Goal: Communication & Community: Answer question/provide support

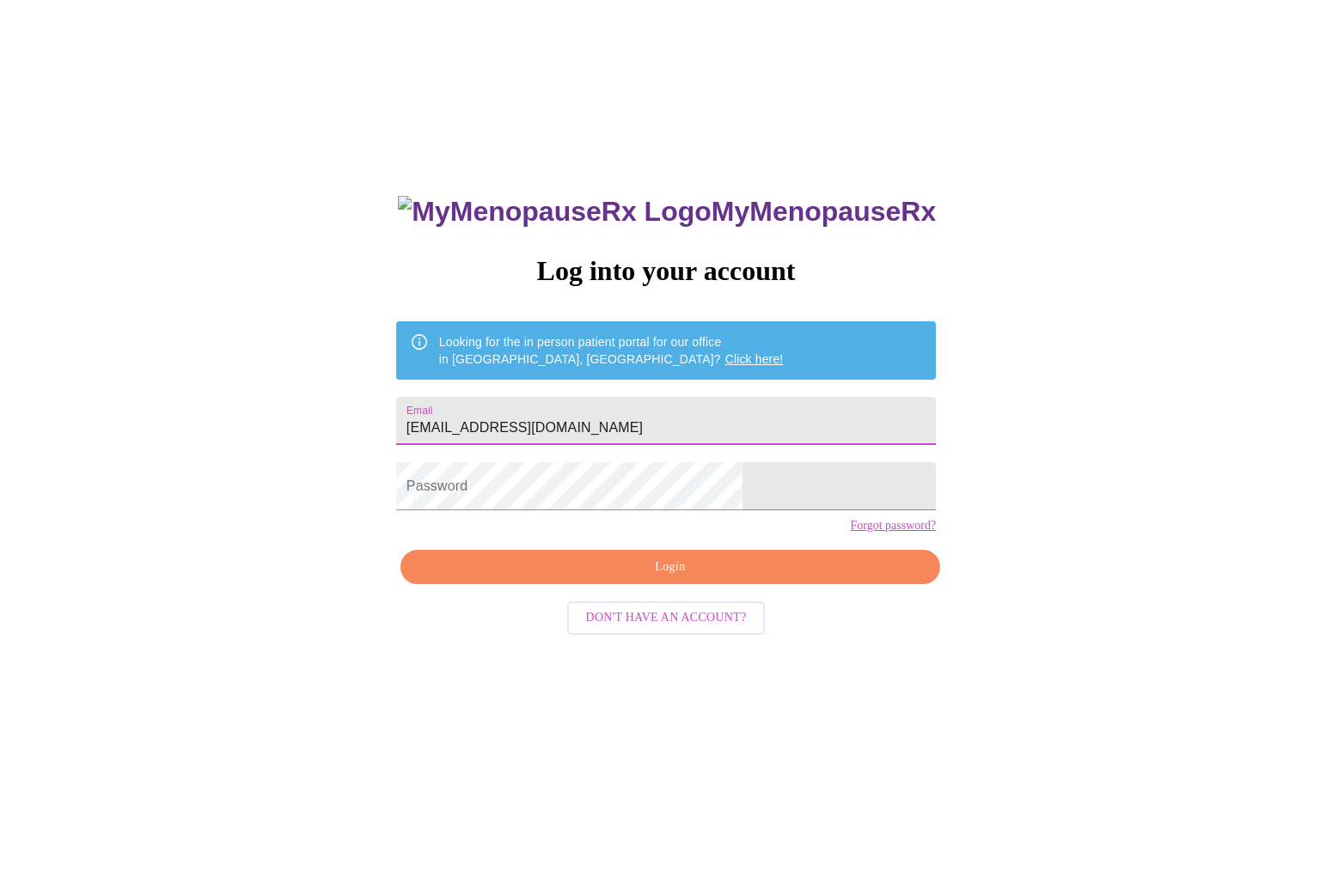
type input "[EMAIL_ADDRESS][DOMAIN_NAME]"
click at [642, 578] on span "Login" at bounding box center [671, 567] width 500 height 22
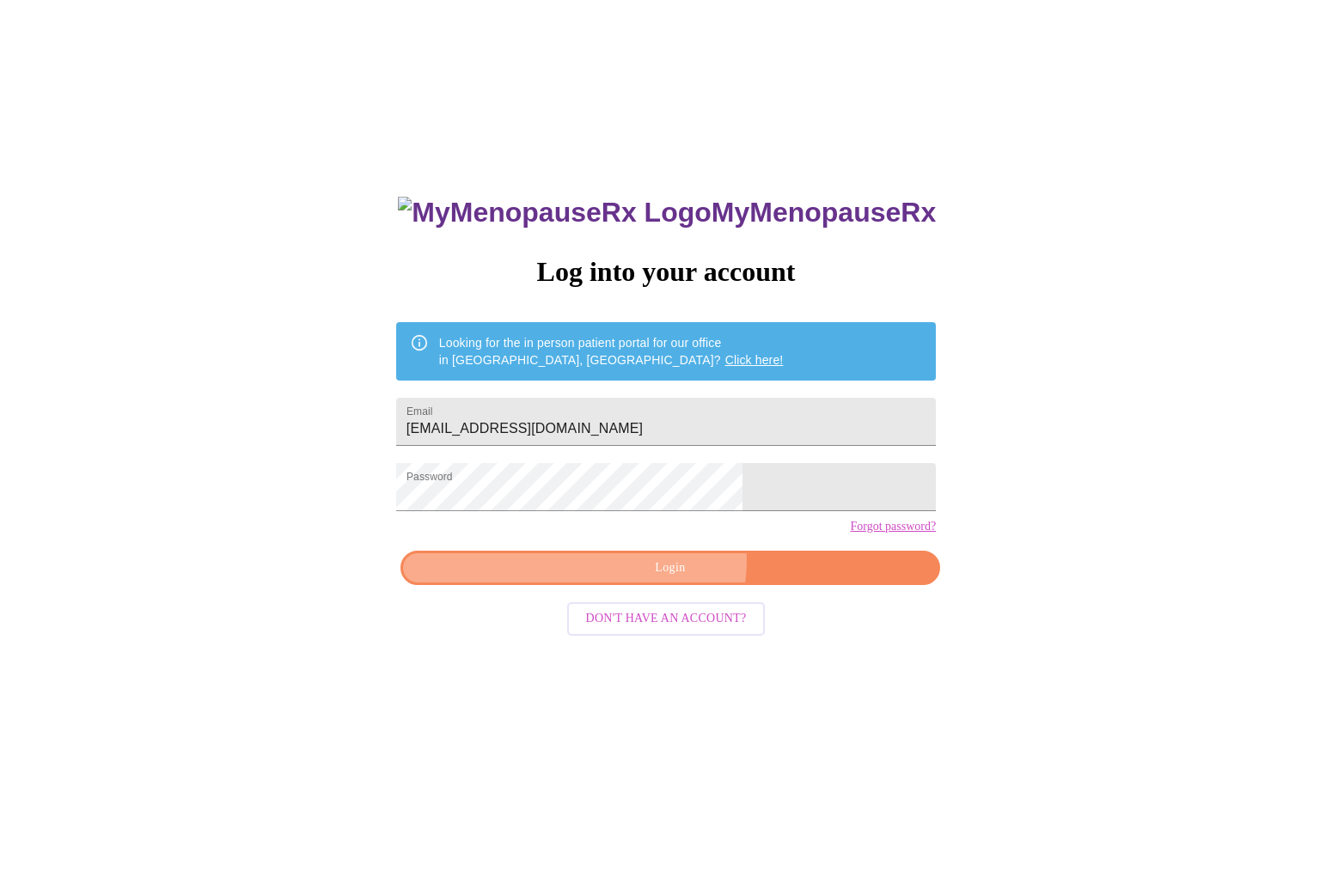
click at [667, 579] on span "Login" at bounding box center [671, 568] width 500 height 22
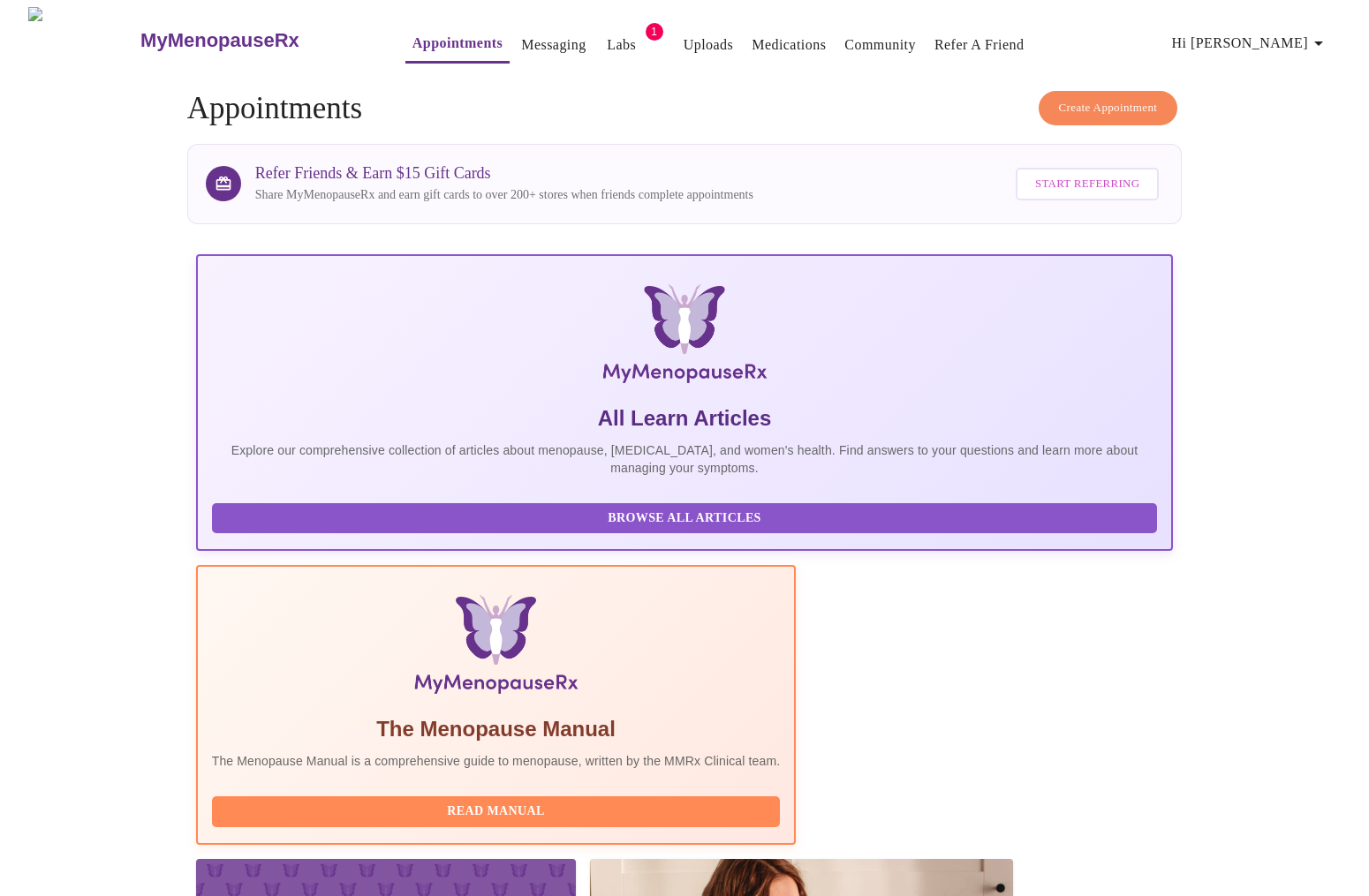
click at [684, 41] on link "Uploads" at bounding box center [709, 45] width 50 height 25
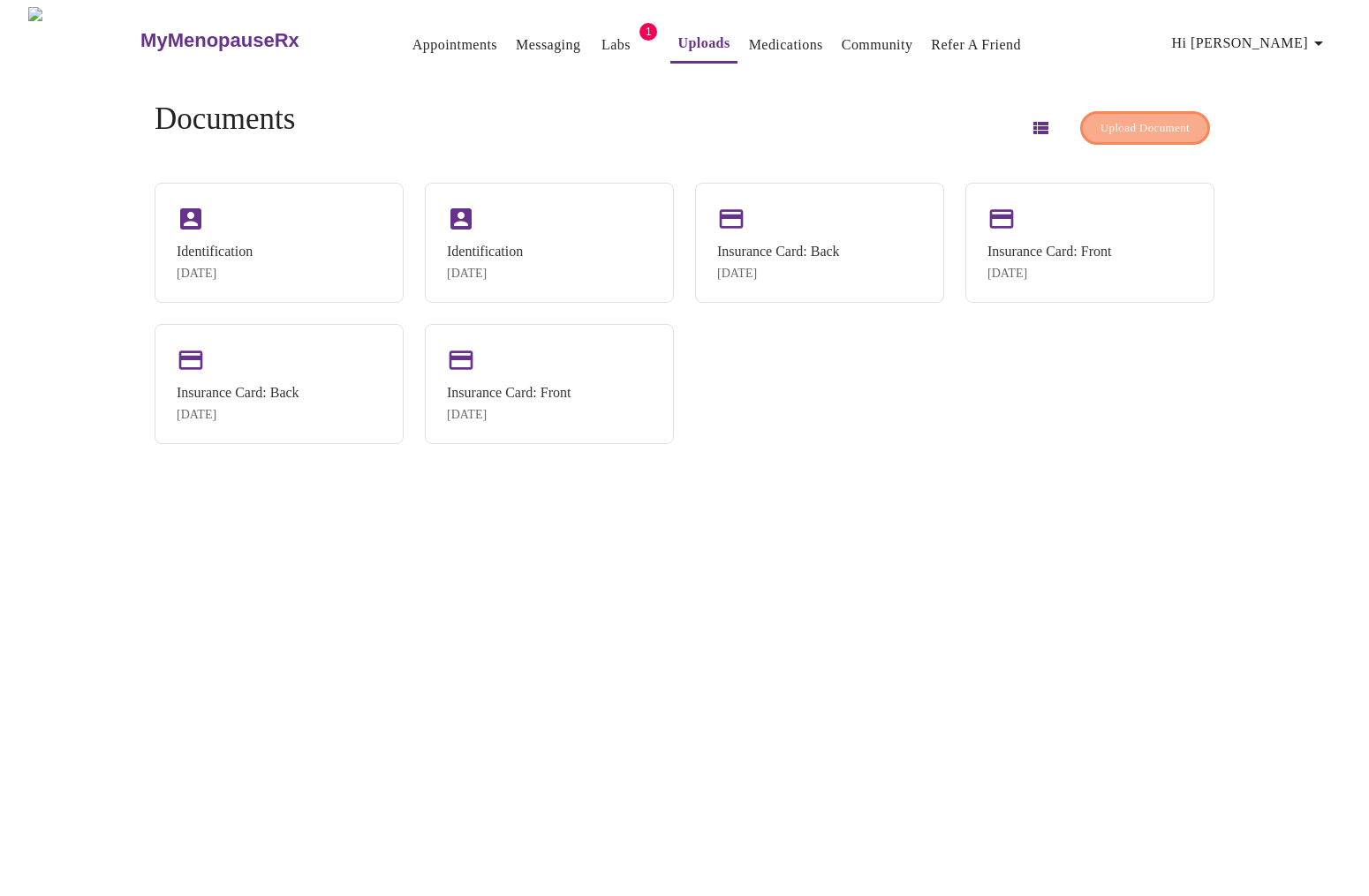
click at [1105, 118] on span "Upload Document" at bounding box center [1145, 129] width 89 height 20
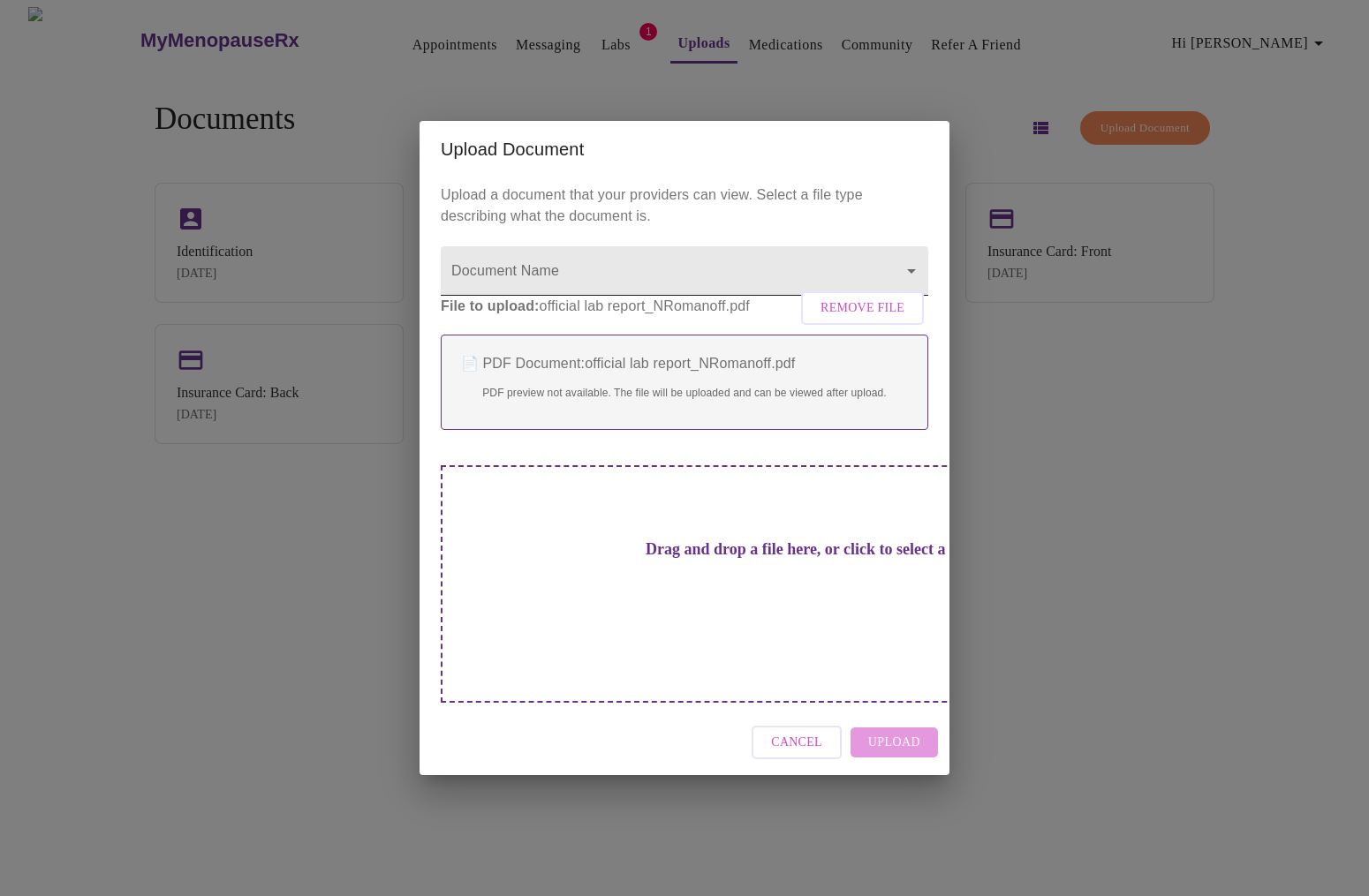
click at [575, 297] on body "MyMenopauseRx Appointments Messaging Labs 1 Uploads Medications Community Refer…" at bounding box center [684, 455] width 1355 height 896
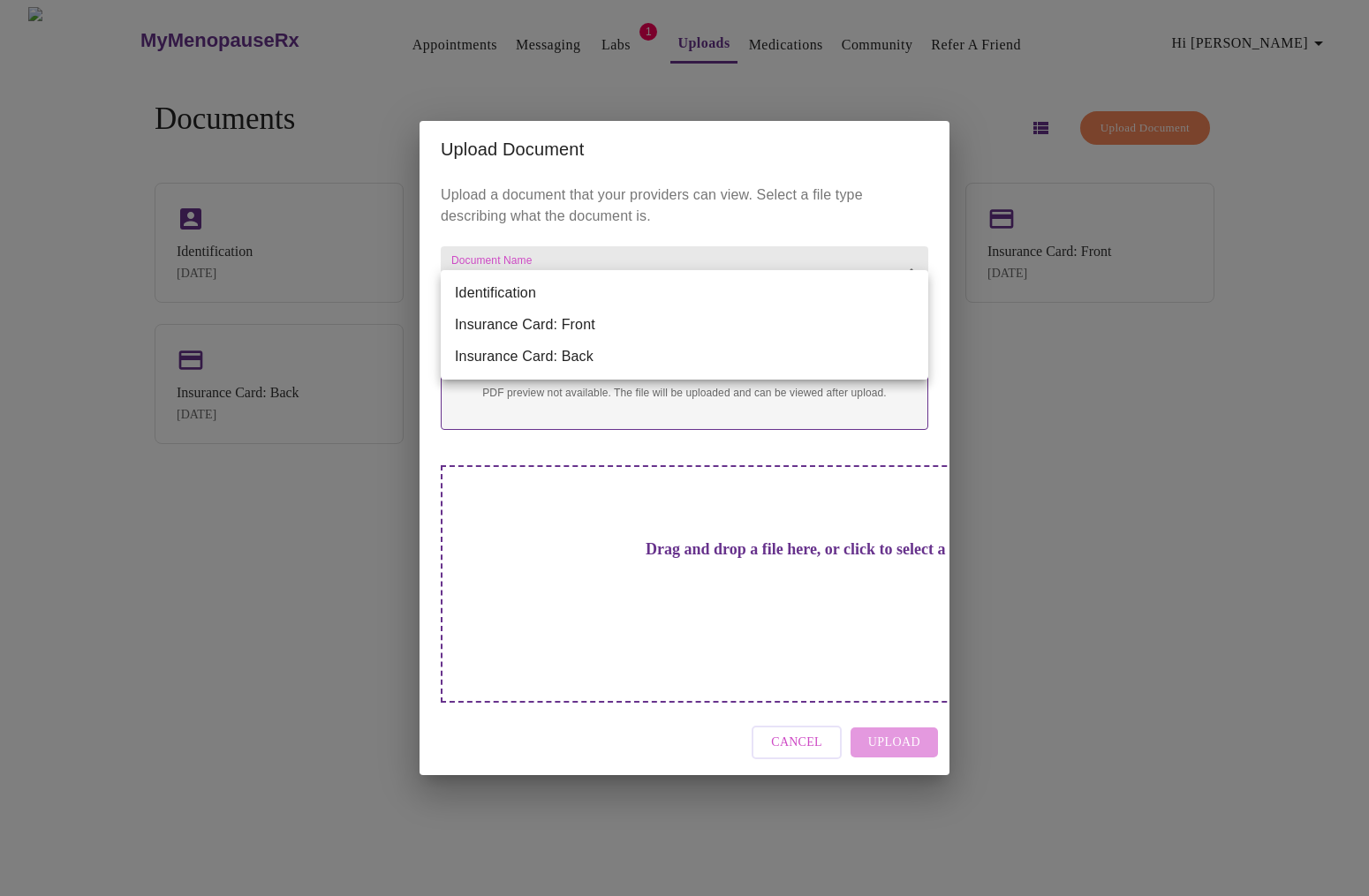
click at [647, 256] on div at bounding box center [684, 448] width 1369 height 896
click at [603, 306] on body "MyMenopauseRx Appointments Messaging Labs 1 Uploads Medications Community Refer…" at bounding box center [684, 455] width 1355 height 896
click at [695, 249] on div at bounding box center [684, 448] width 1369 height 896
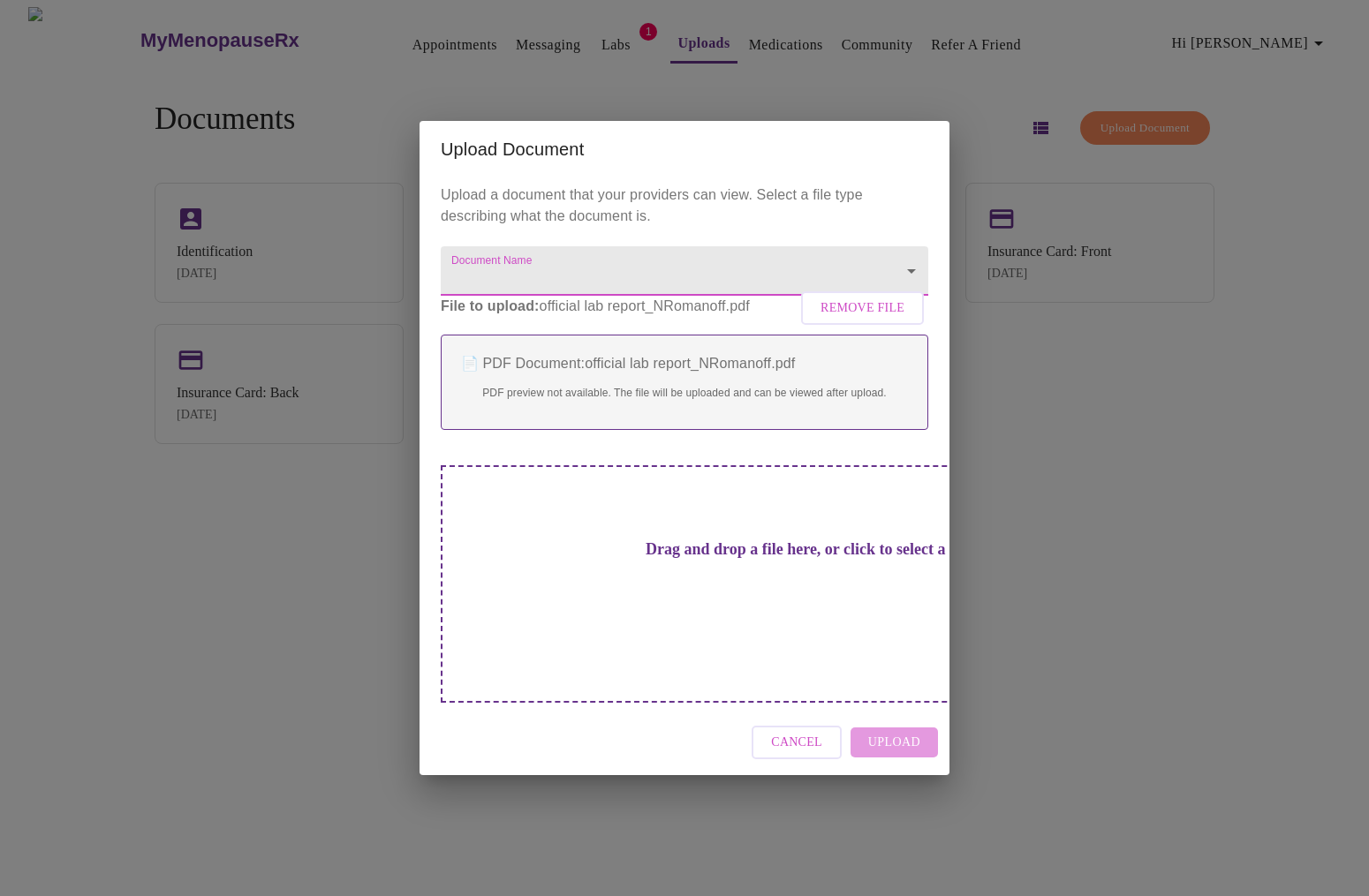
click at [884, 719] on div "Cancel Upload" at bounding box center [684, 742] width 530 height 66
click at [548, 292] on body "MyMenopauseRx Appointments Messaging Labs 1 Uploads Medications Community Refer…" at bounding box center [684, 455] width 1355 height 896
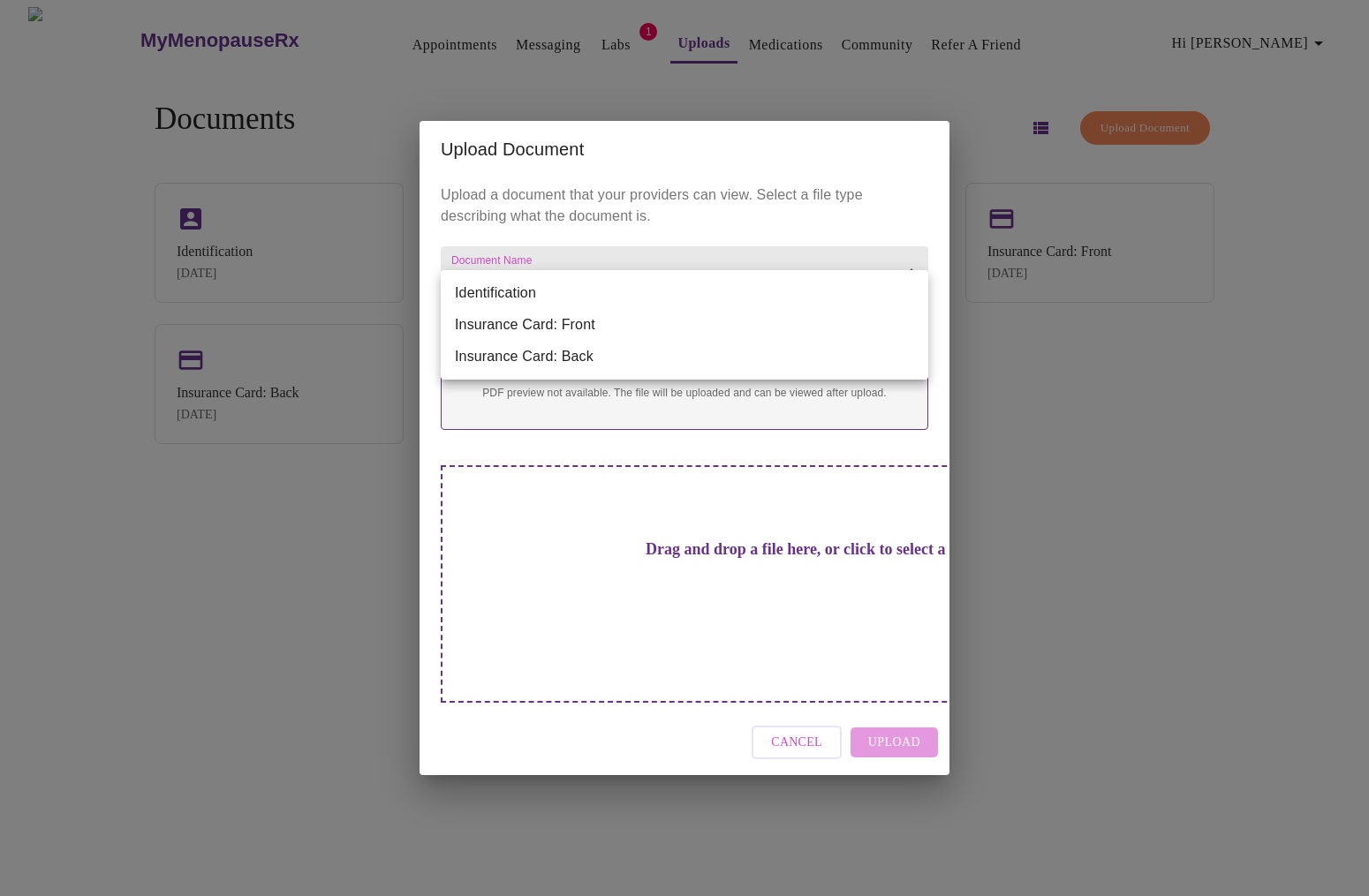
click at [541, 293] on li "Identification" at bounding box center [684, 293] width 487 height 32
type input "Identification"
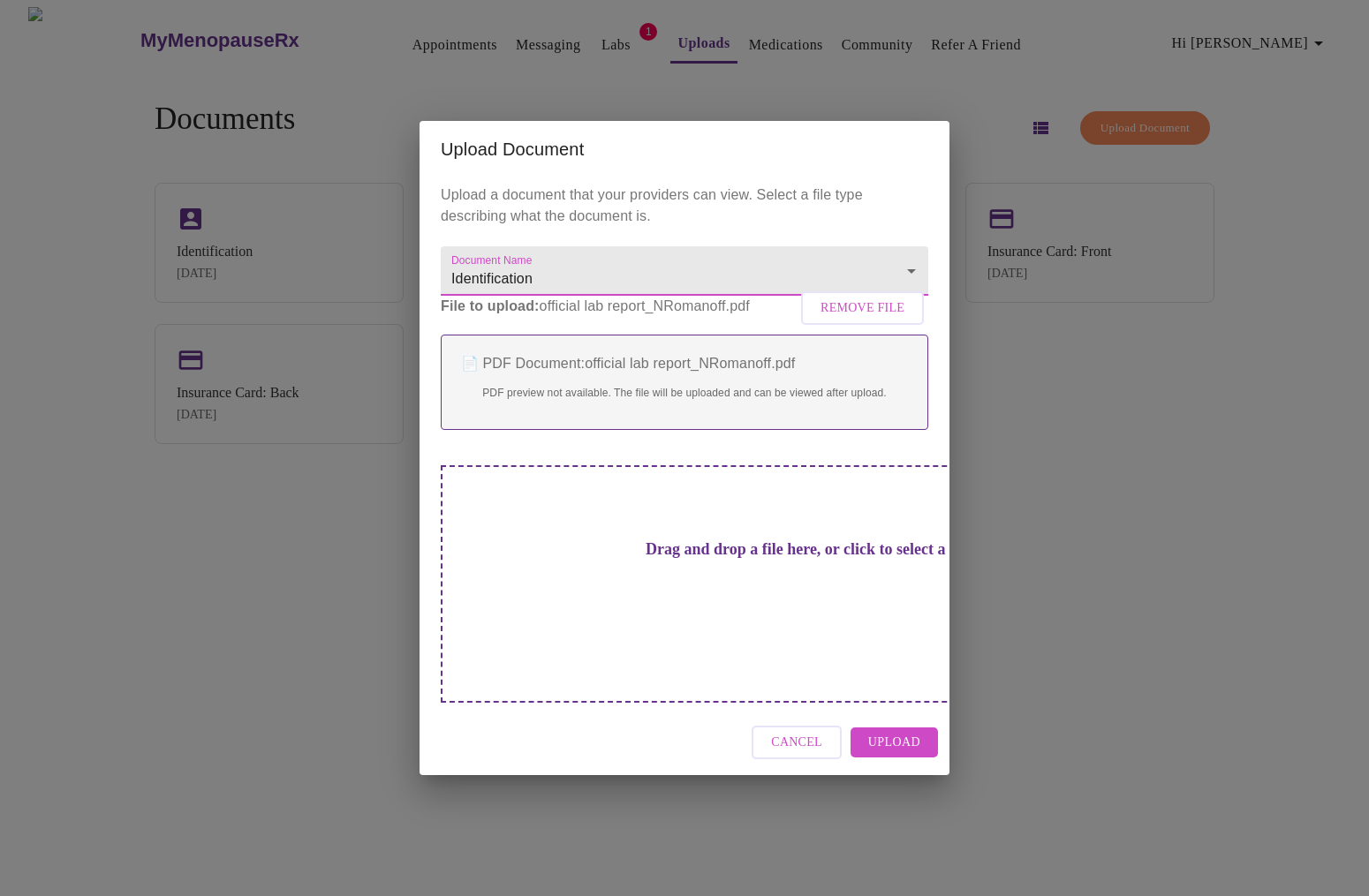
click at [900, 732] on span "Upload" at bounding box center [894, 743] width 52 height 22
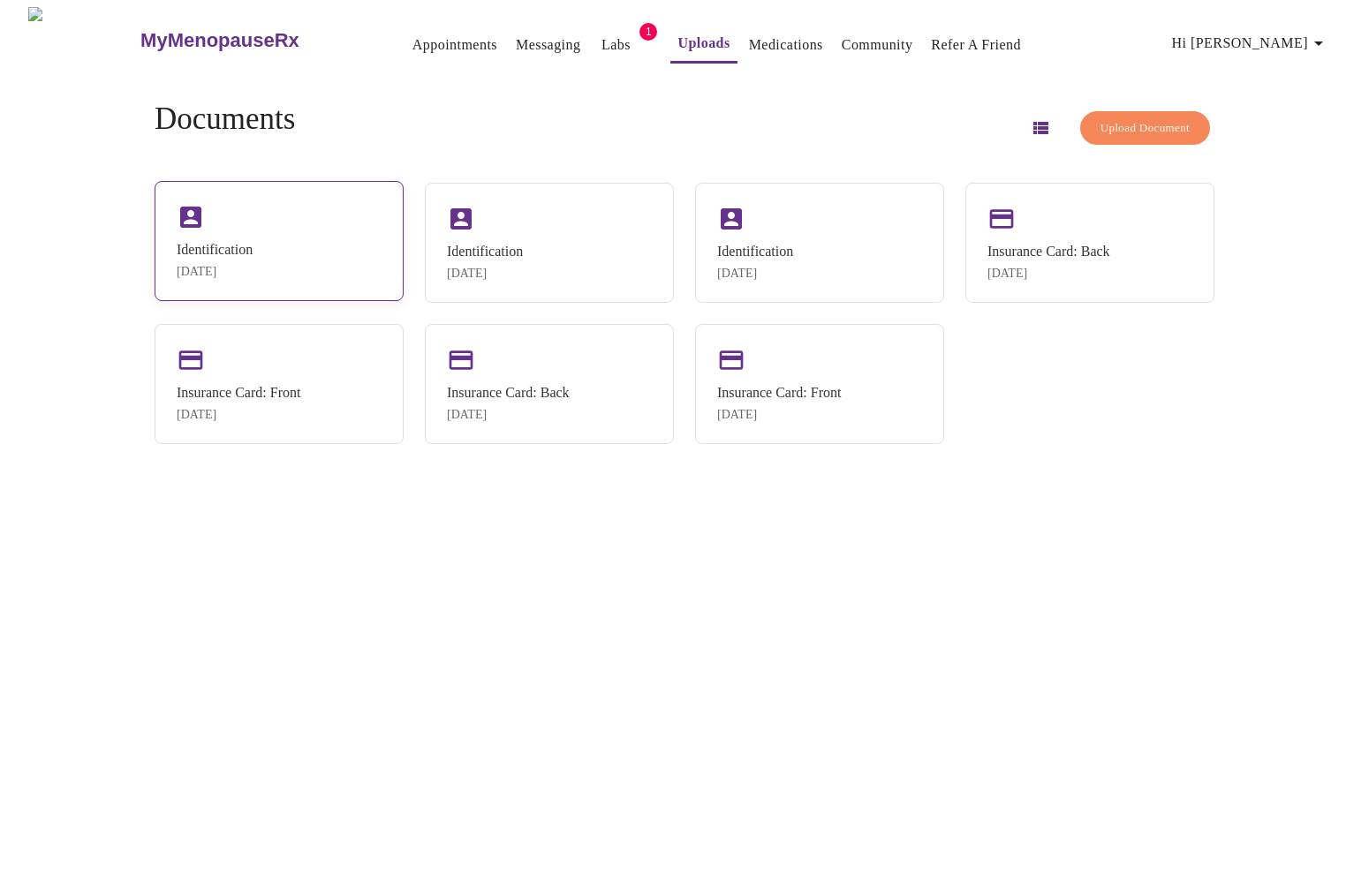
click at [226, 222] on div "Identification Oct 10, 2025" at bounding box center [278, 240] width 249 height 120
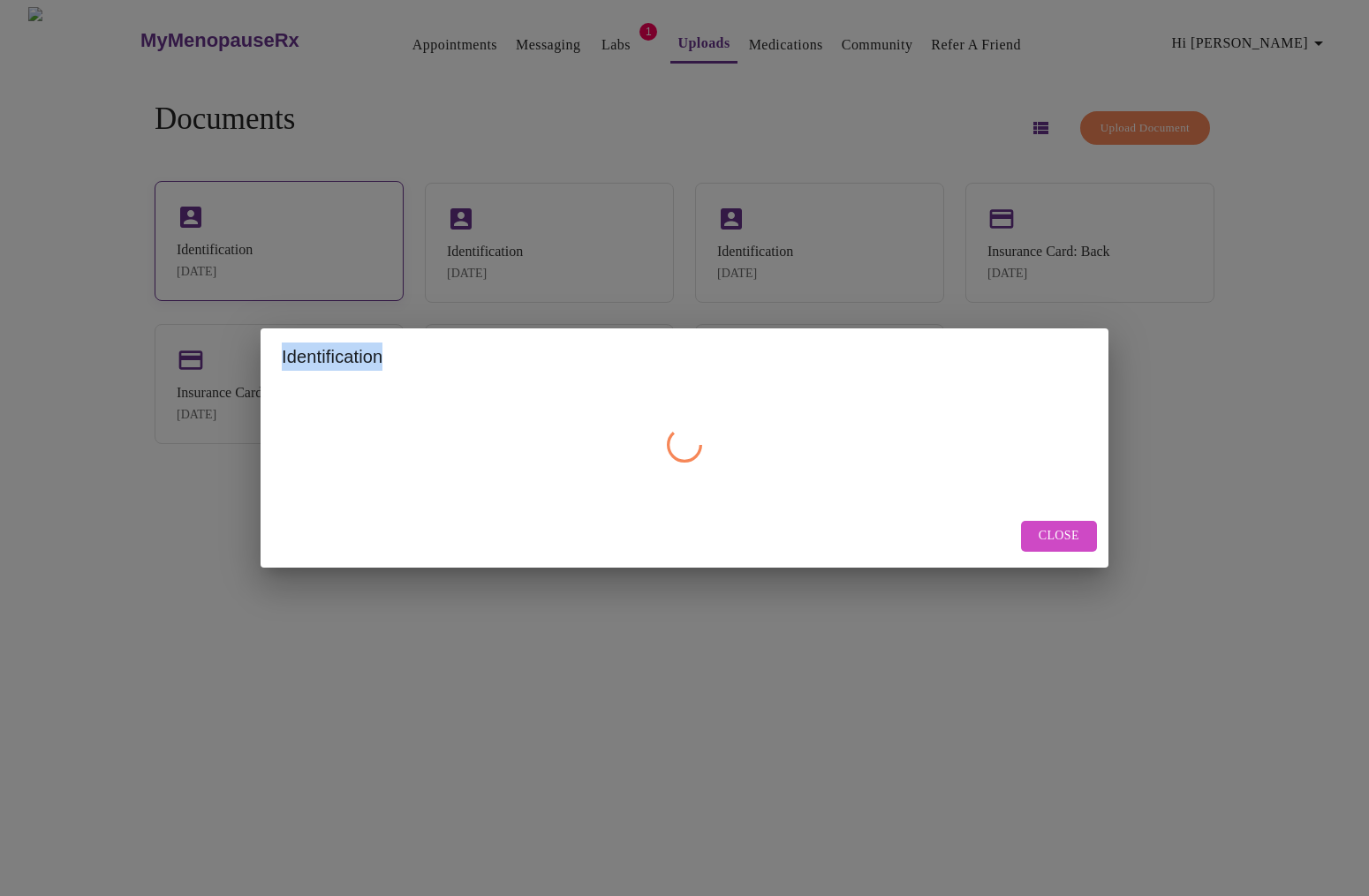
click at [226, 222] on div "Identification Close" at bounding box center [684, 448] width 1369 height 896
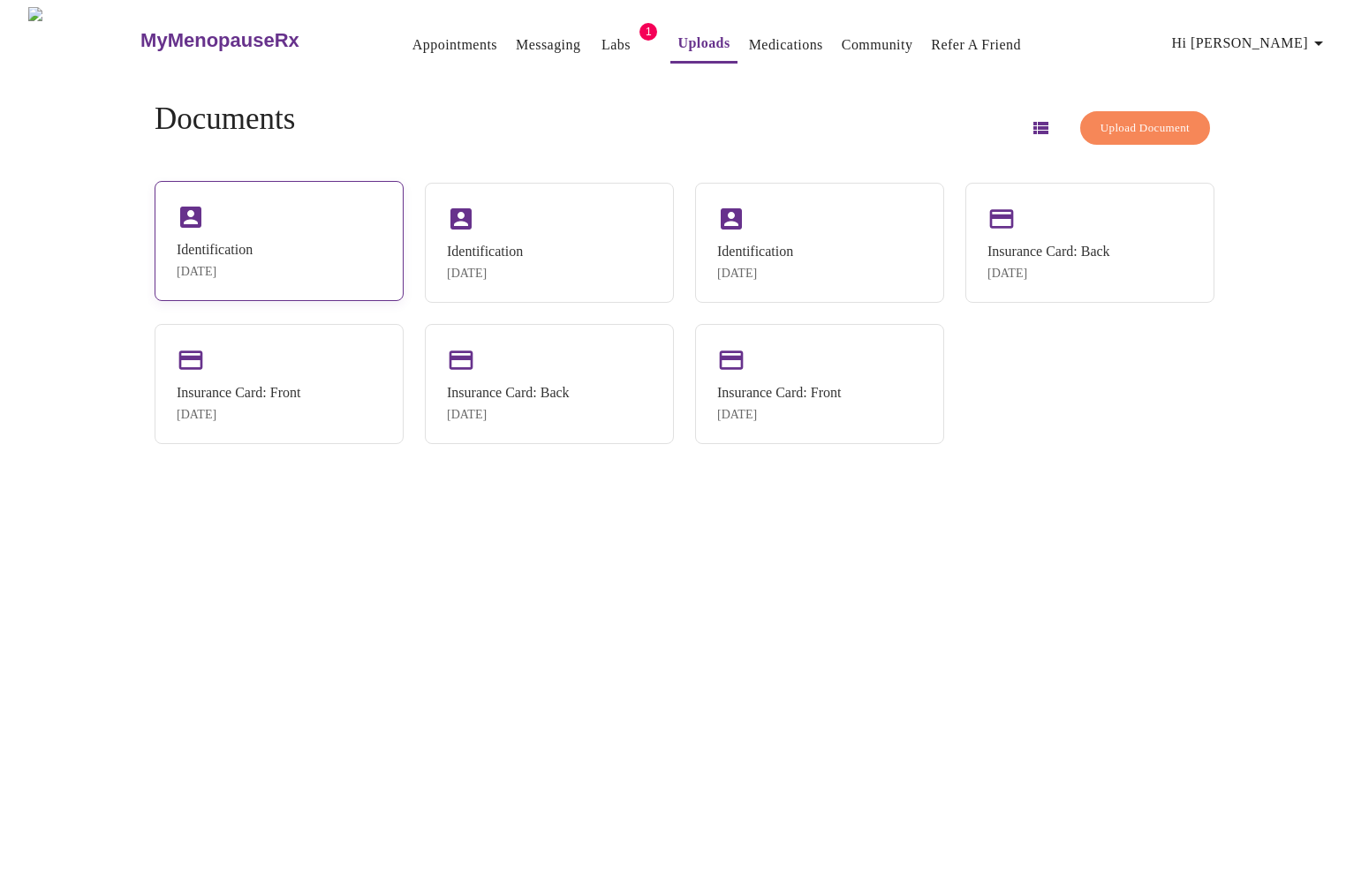
click at [317, 260] on div "Identification Oct 10, 2025" at bounding box center [278, 240] width 249 height 120
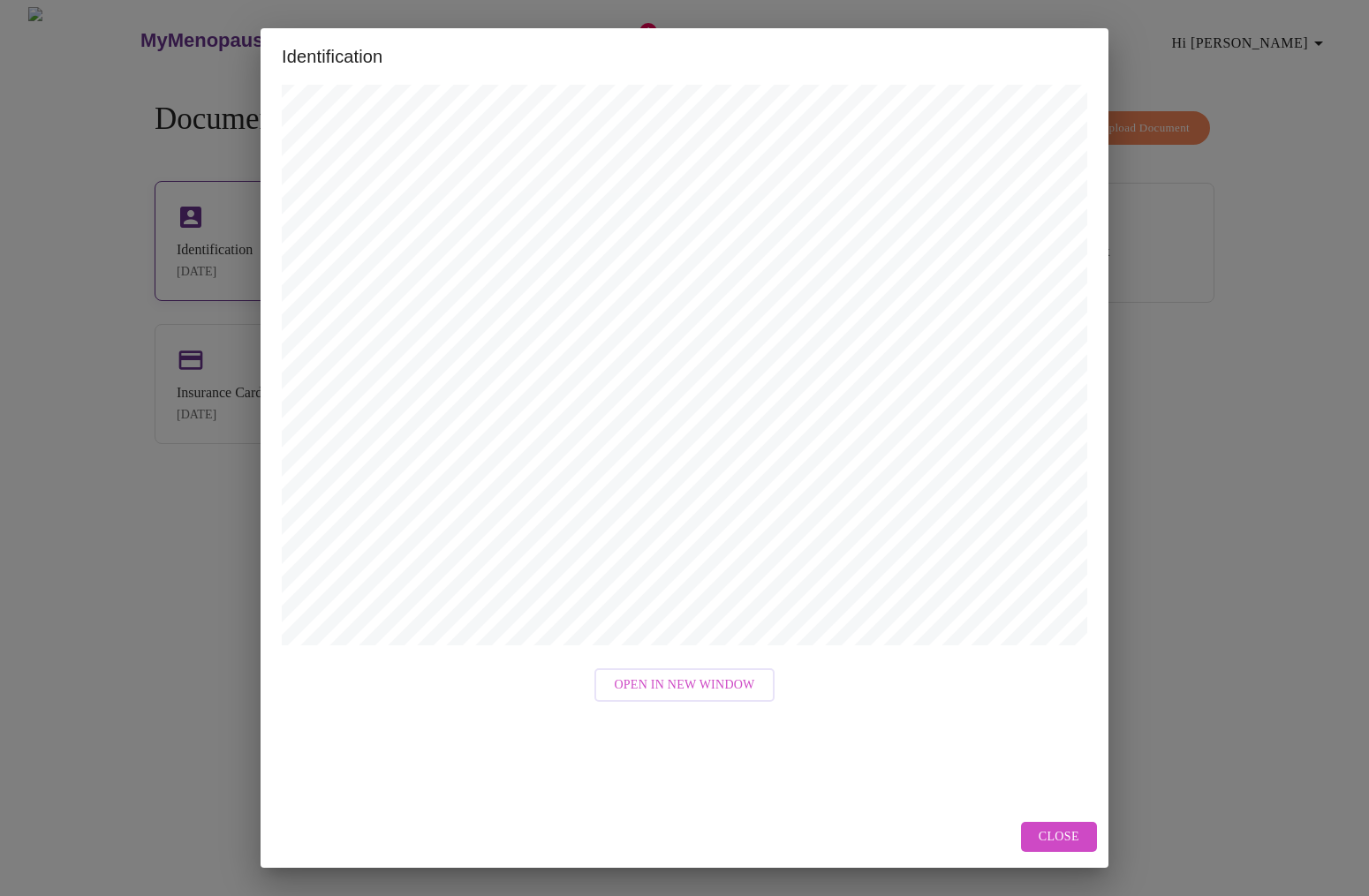
scroll to position [452, 0]
click at [1080, 829] on button "Close" at bounding box center [1059, 837] width 76 height 31
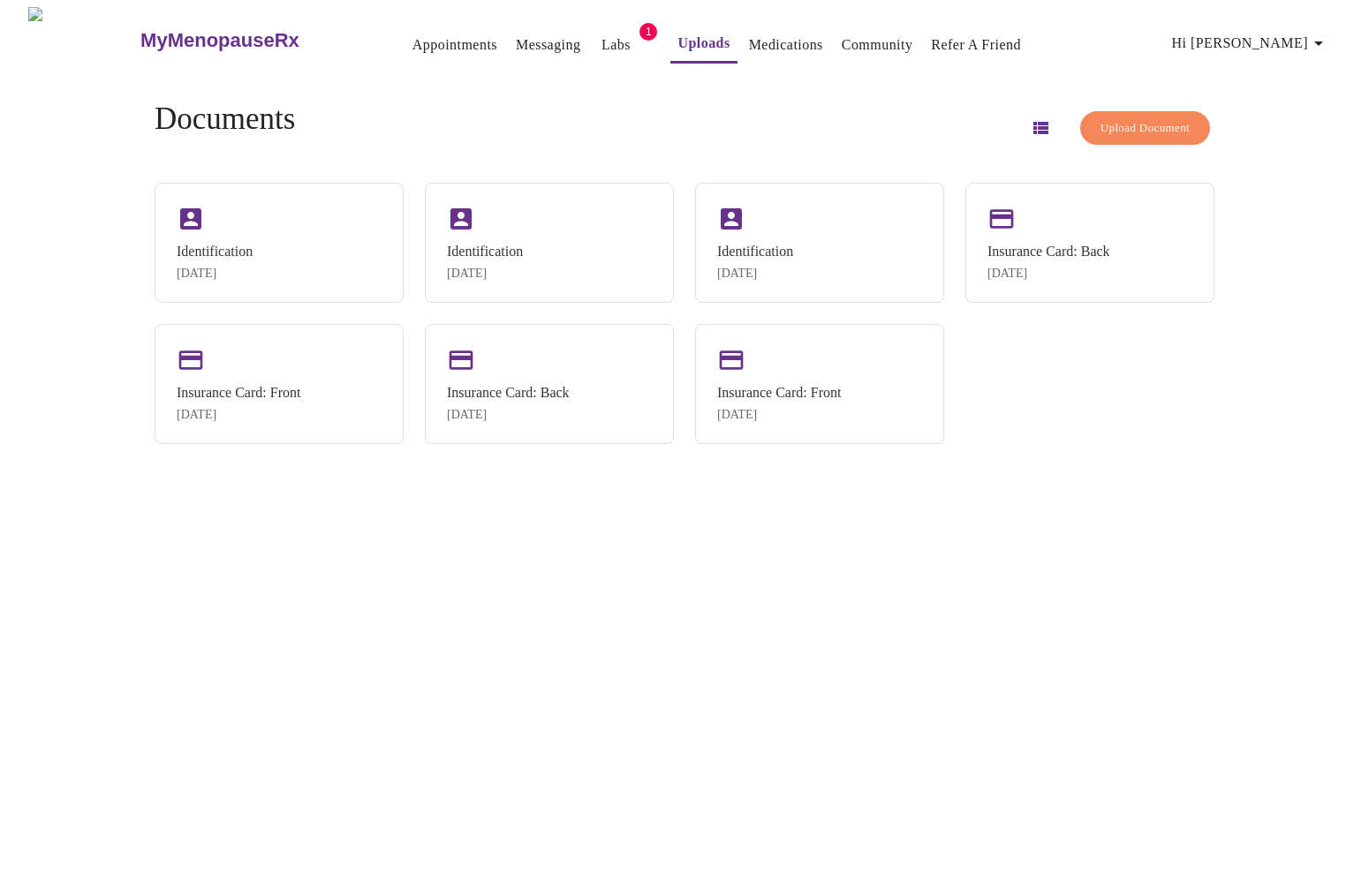
scroll to position [0, 0]
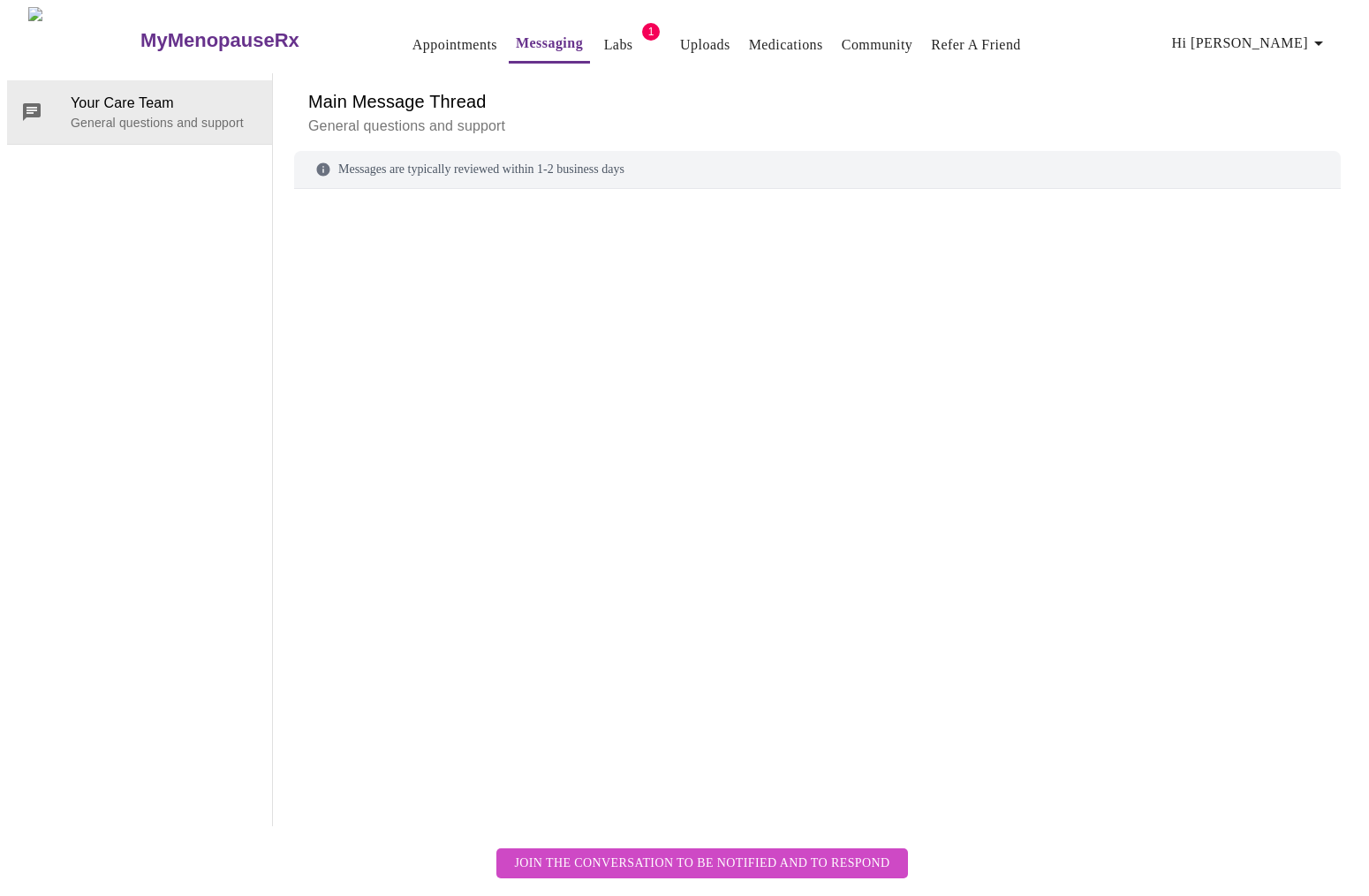
scroll to position [66, 0]
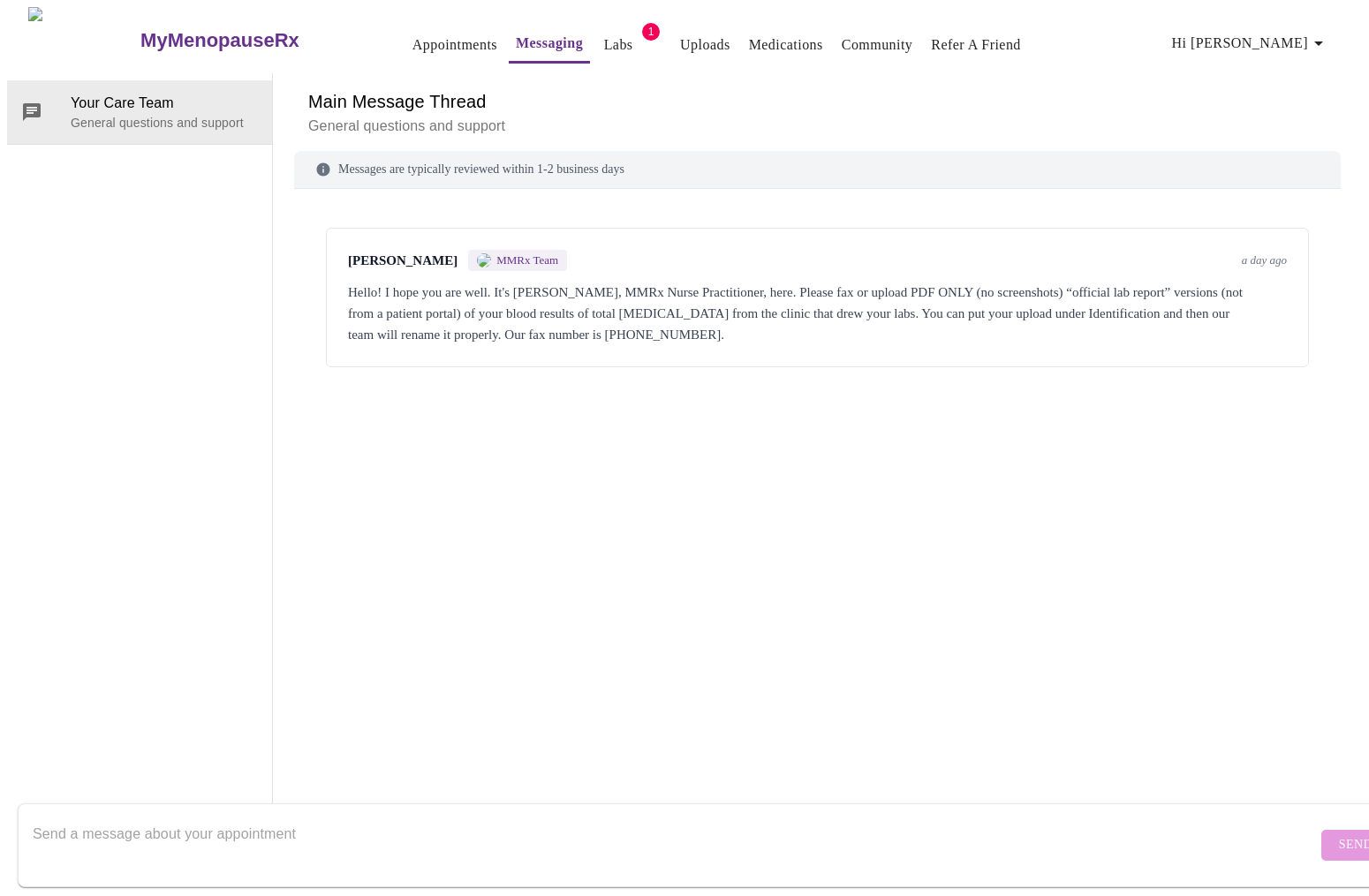
click at [393, 821] on textarea "Send a message about your appointment" at bounding box center [674, 845] width 1284 height 57
click at [76, 838] on textarea "Hi Jillian, I up;pcaed my official lab rep[ort under "identification" 10-10-202…" at bounding box center [674, 845] width 1284 height 57
click at [224, 840] on textarea "Hi Jillian, I uploaded my official lab rep[ort under "identification" 10-10-202…" at bounding box center [674, 845] width 1284 height 57
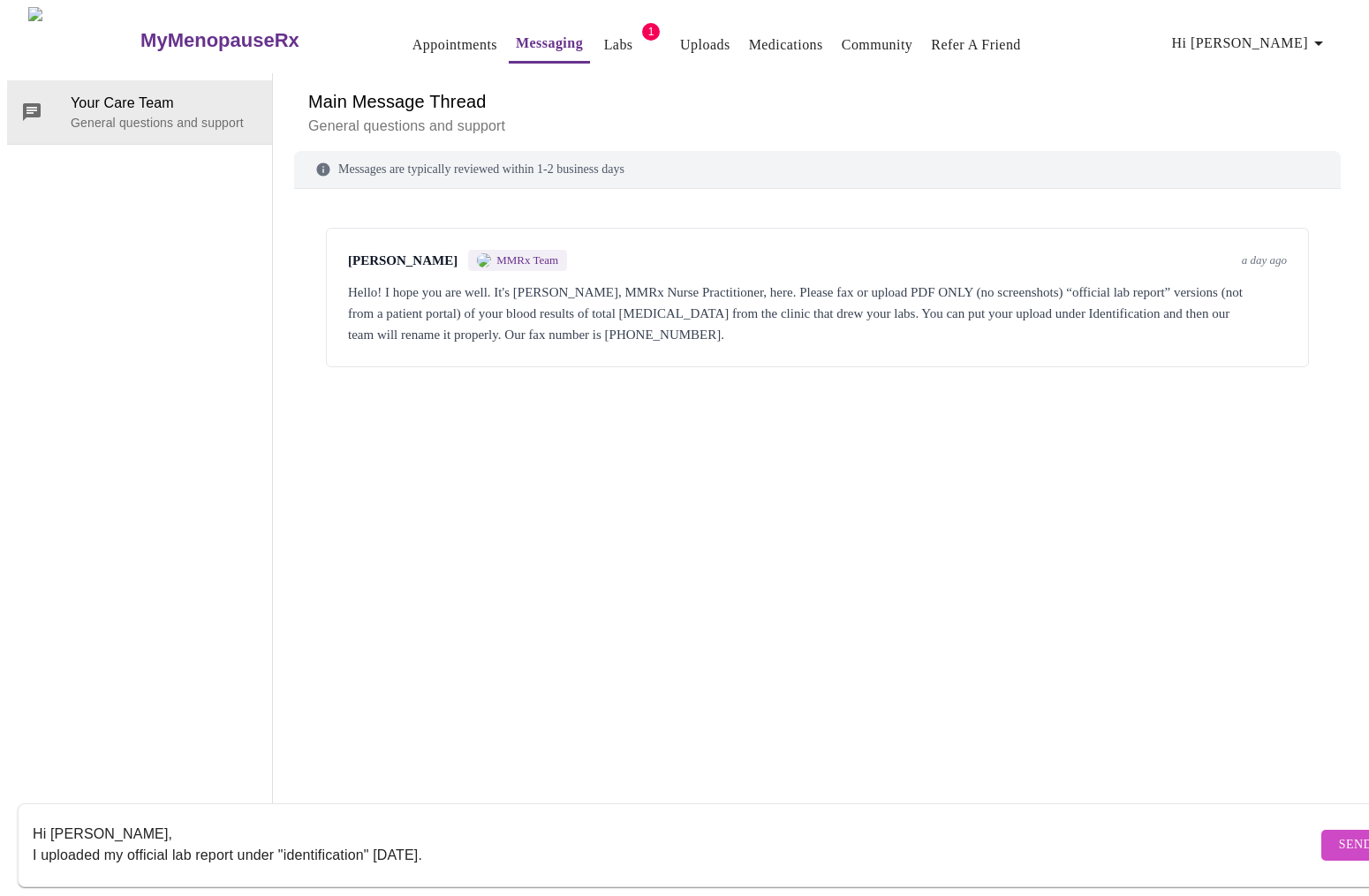
click at [533, 832] on textarea "Hi Jillian, I uploaded my official lab report under "identification" 10-10-2025." at bounding box center [674, 845] width 1284 height 57
type textarea "Hi Jillian, I uploaded my official lab report under "identification" 10-10-2025…"
click at [1322, 830] on button "Send" at bounding box center [1356, 845] width 69 height 31
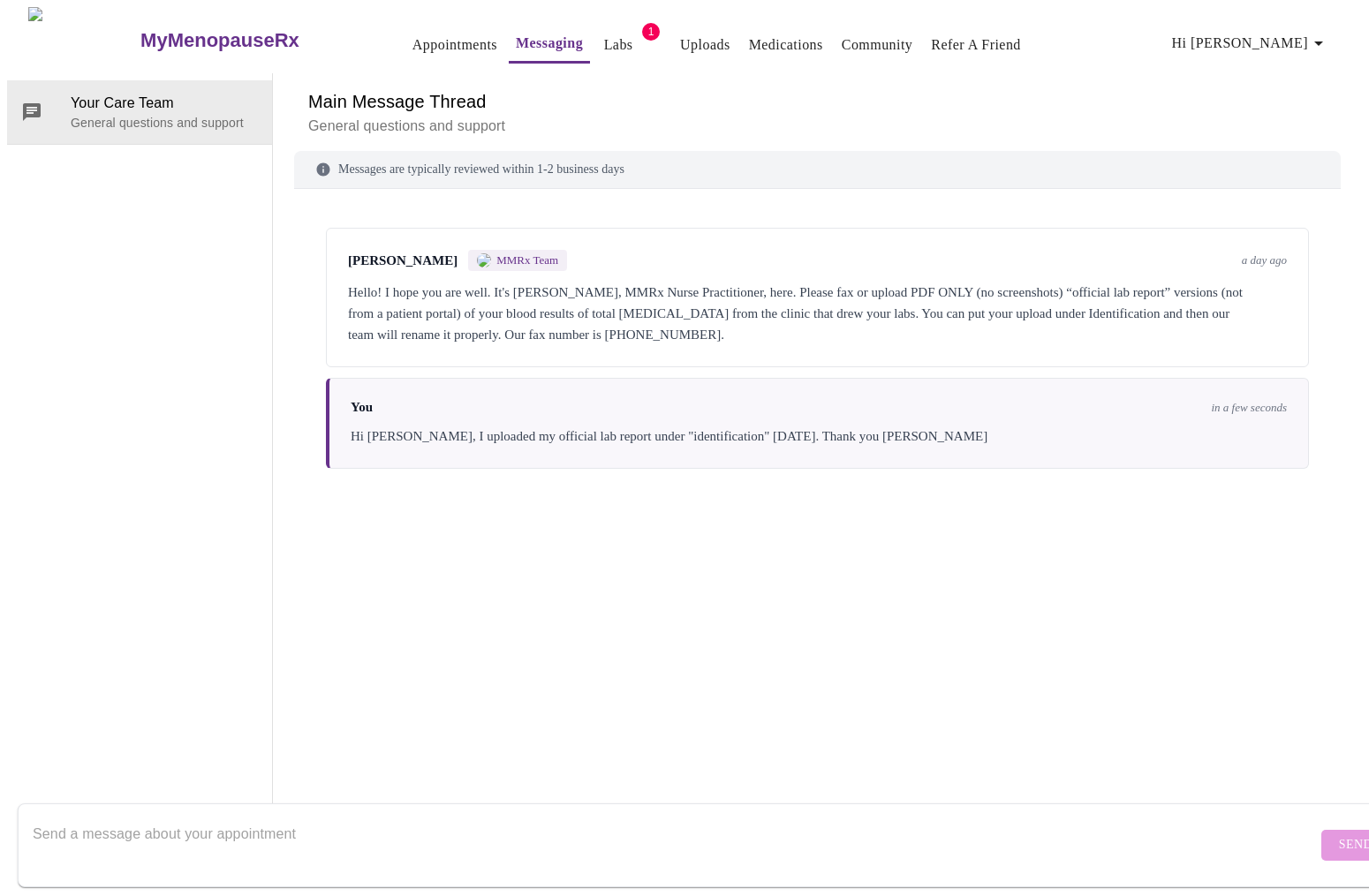
click at [1301, 43] on span "Hi Nancy" at bounding box center [1250, 43] width 157 height 25
click at [1295, 134] on li "Log out" at bounding box center [1294, 132] width 81 height 32
